Goal: Navigation & Orientation: Find specific page/section

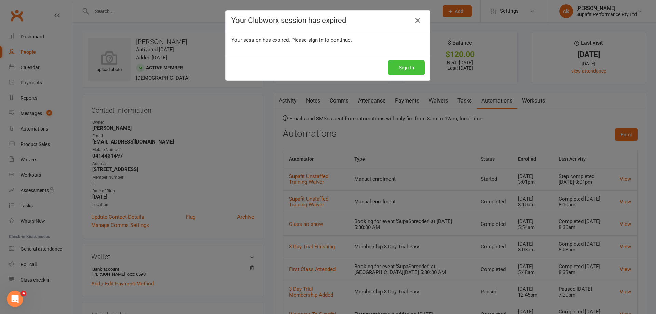
click at [413, 65] on button "Sign In" at bounding box center [406, 67] width 37 height 14
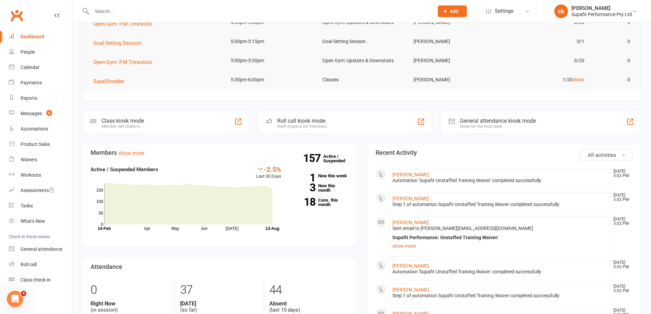
scroll to position [102, 0]
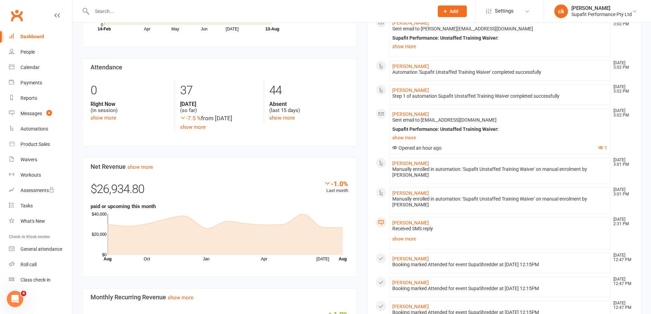
scroll to position [376, 0]
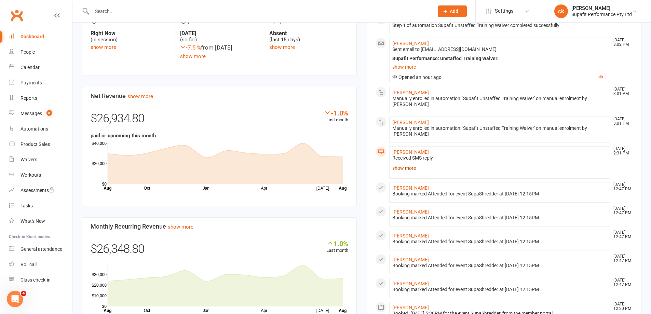
click at [406, 168] on link "show more" at bounding box center [499, 168] width 215 height 10
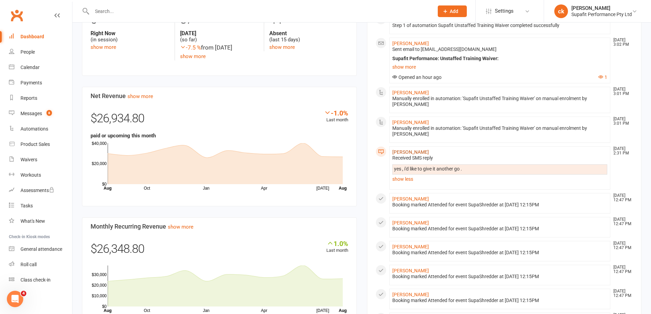
click at [423, 154] on link "[PERSON_NAME]" at bounding box center [410, 151] width 37 height 5
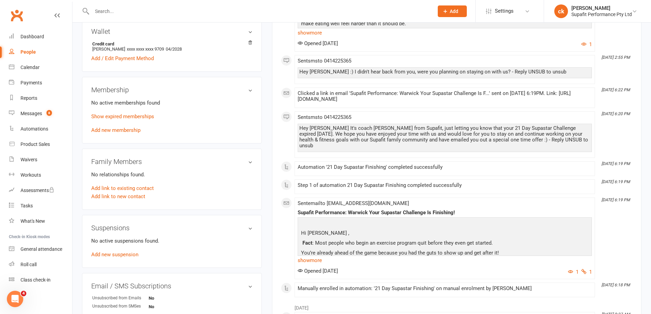
scroll to position [273, 0]
